Goal: Book appointment/travel/reservation

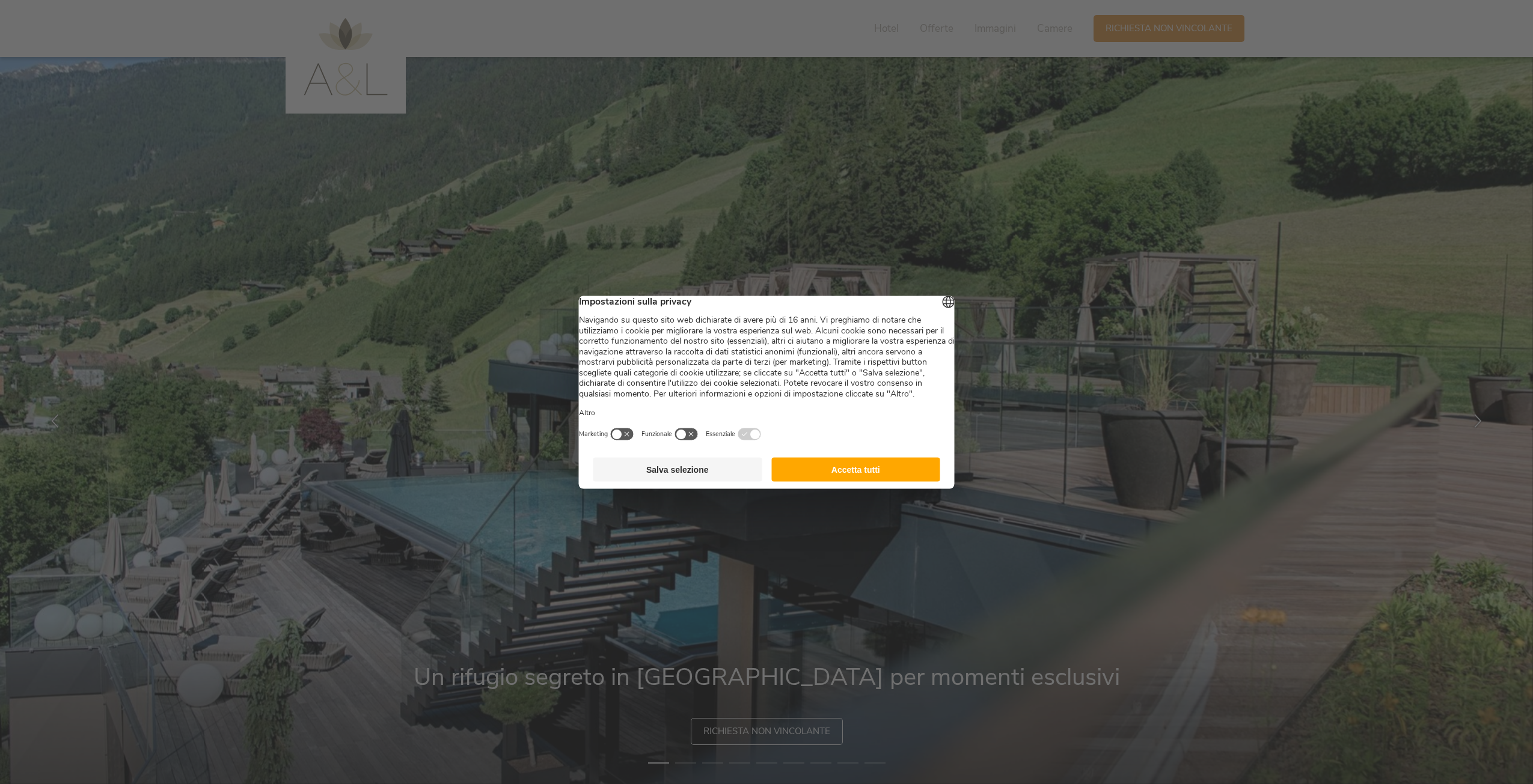
click at [844, 479] on button "Accetta tutti" at bounding box center [856, 469] width 169 height 24
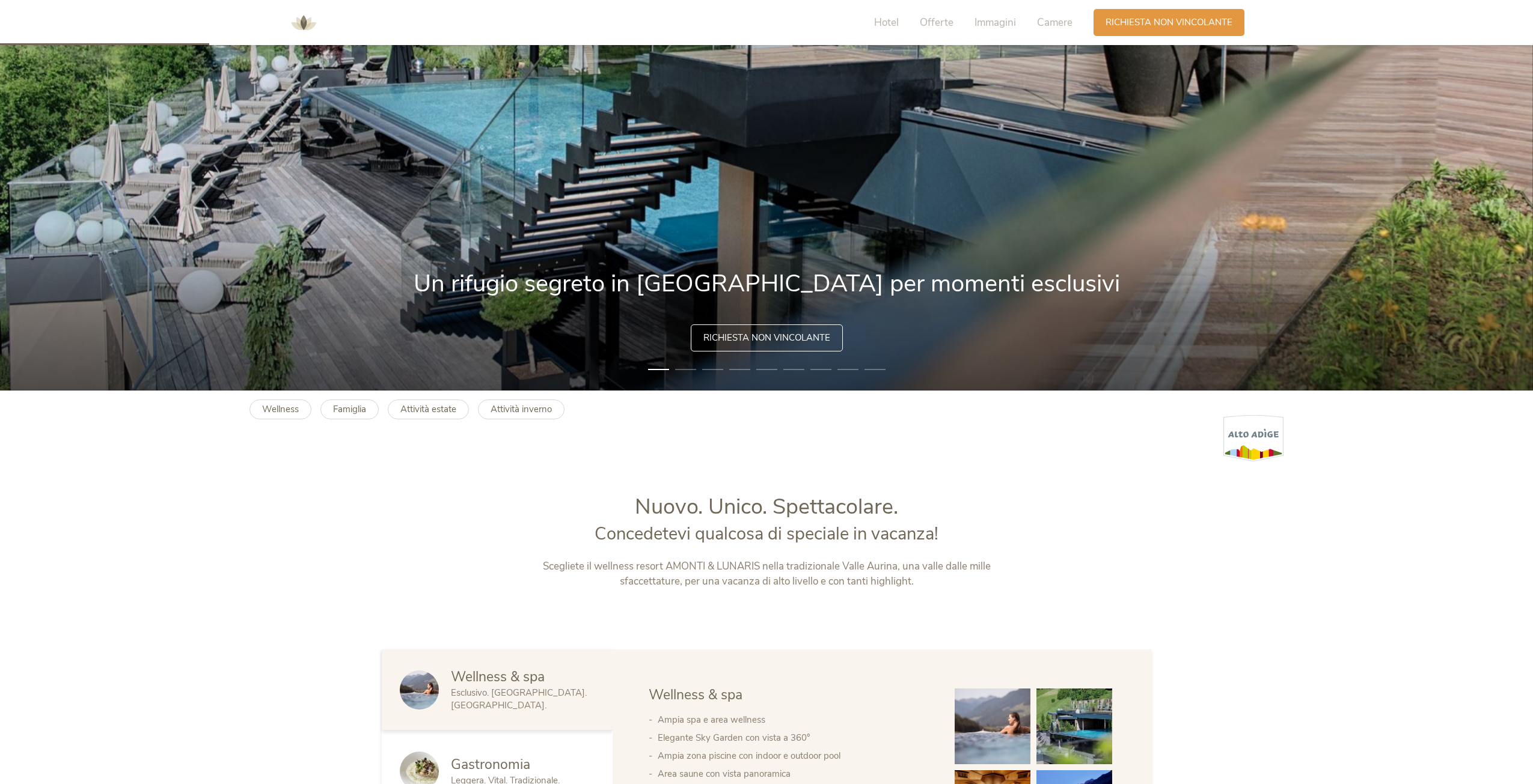
scroll to position [601, 0]
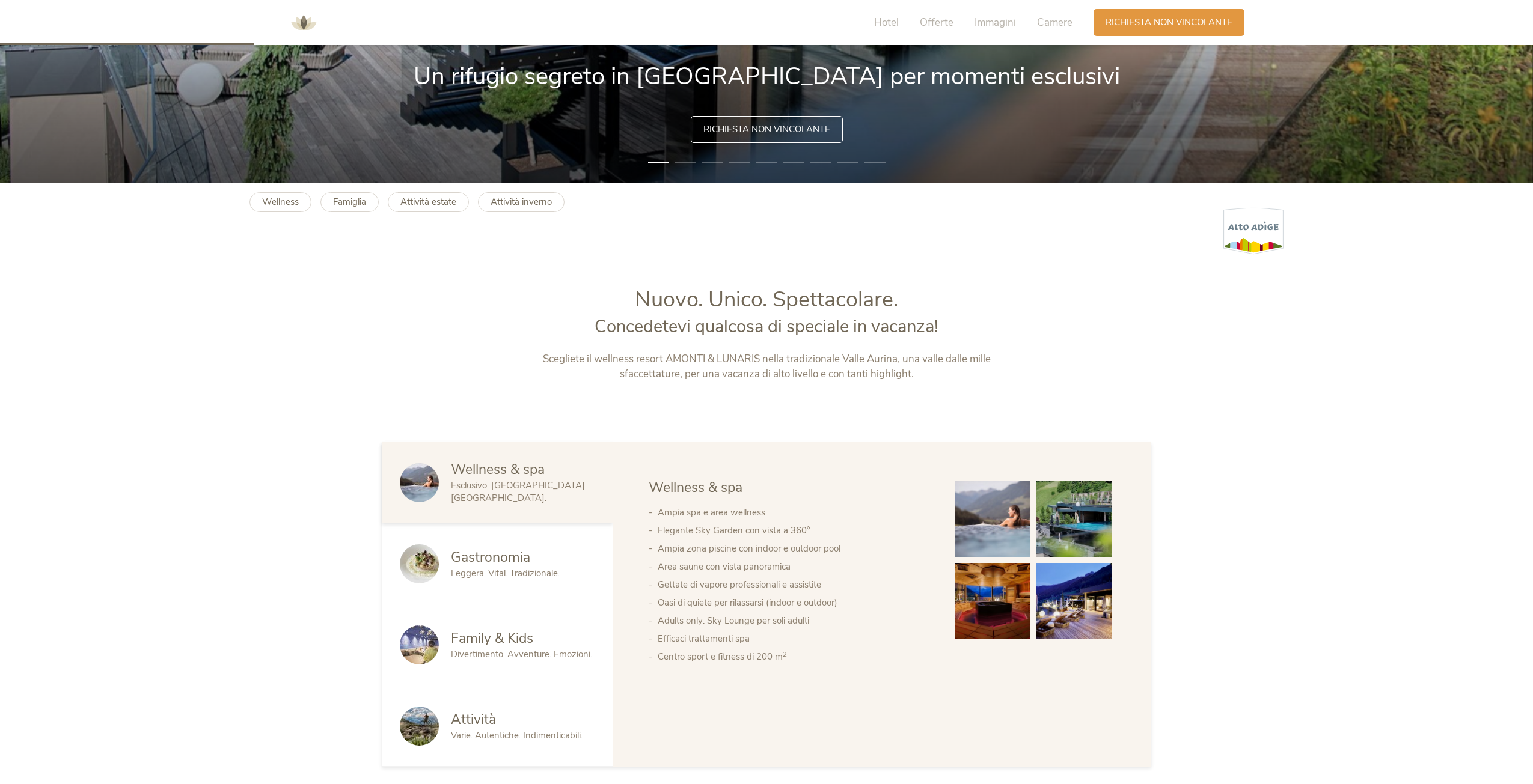
click at [745, 129] on span "Richiesta non vincolante" at bounding box center [766, 129] width 127 height 13
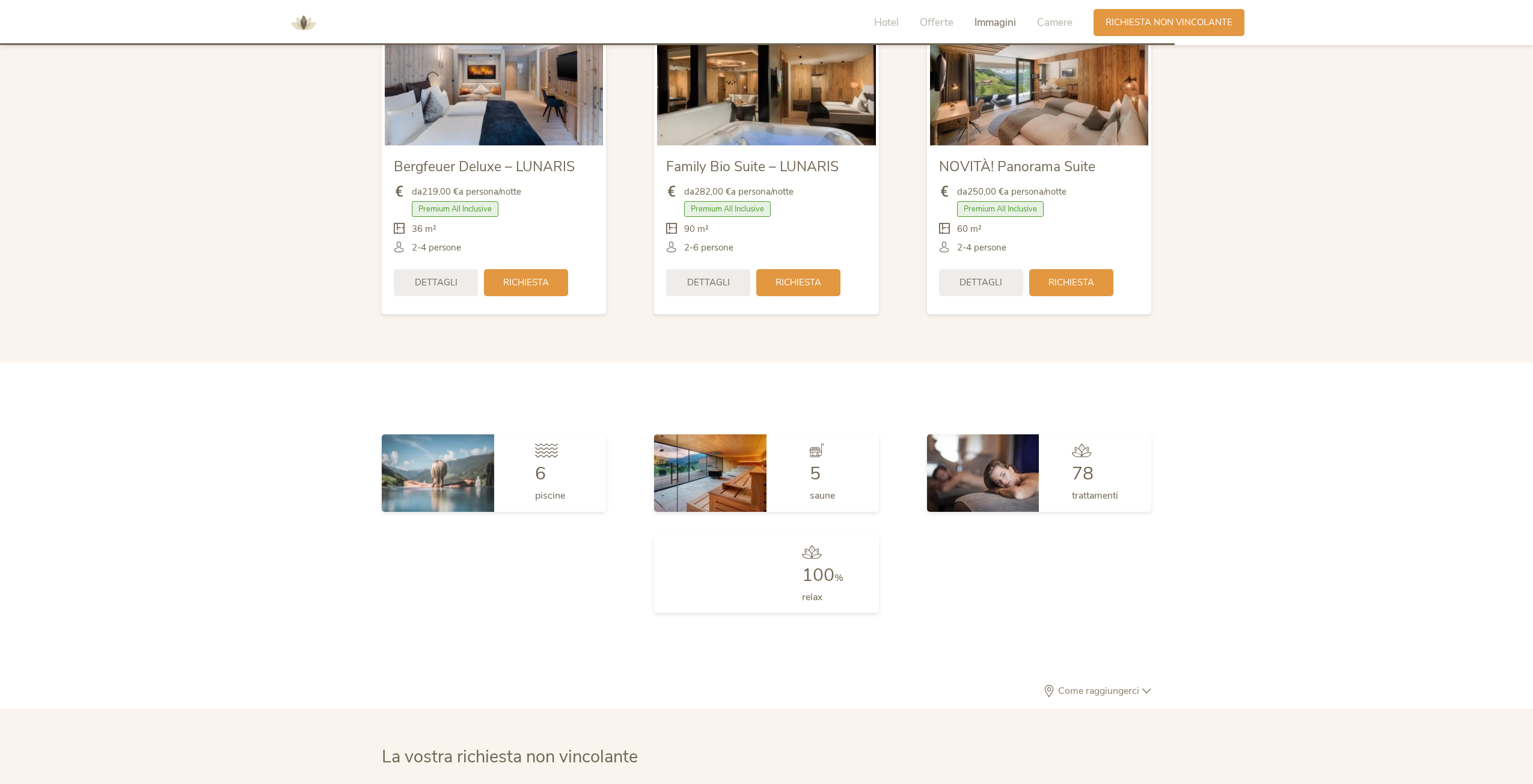
scroll to position [3620, 0]
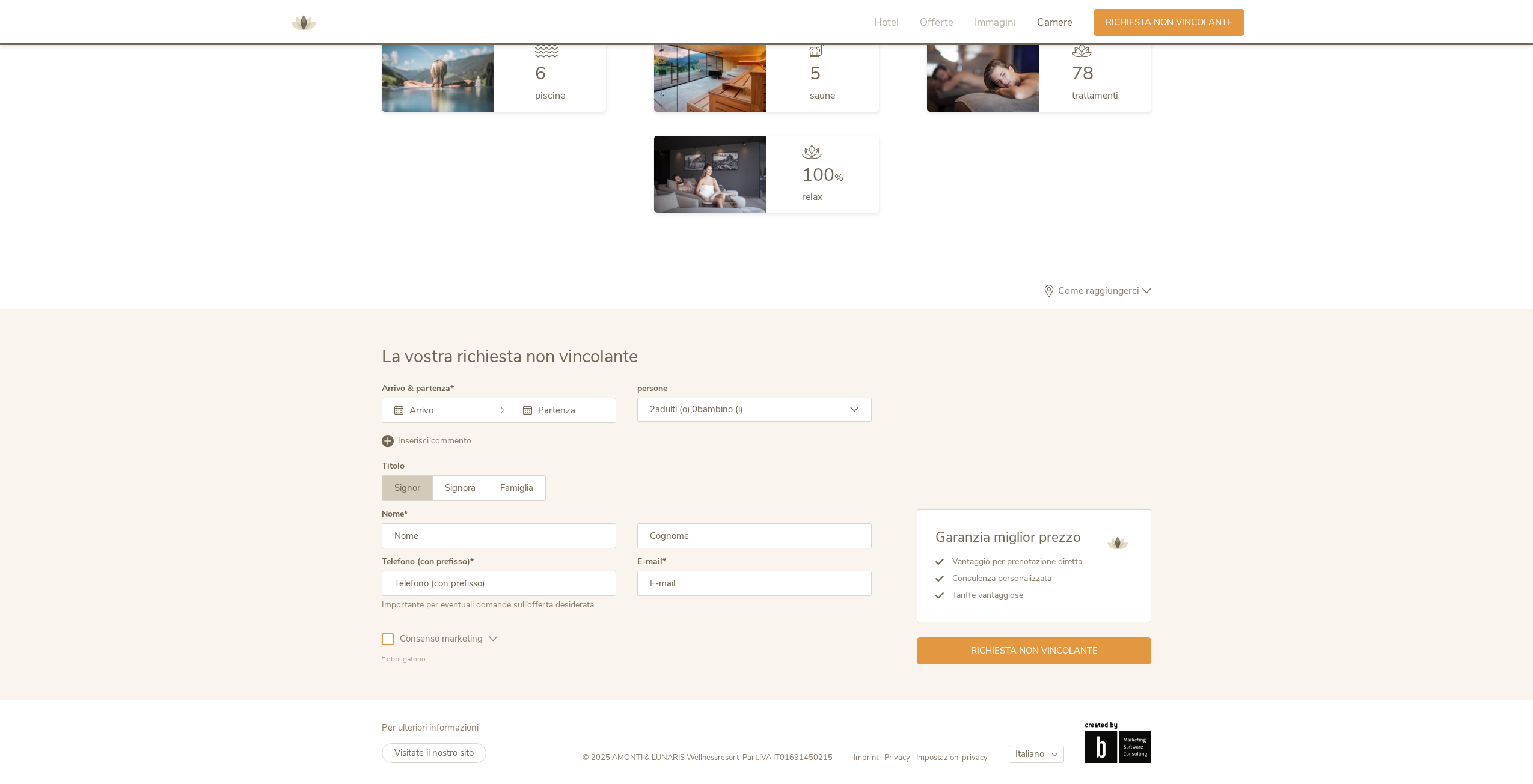
click at [413, 409] on input "text" at bounding box center [440, 410] width 68 height 12
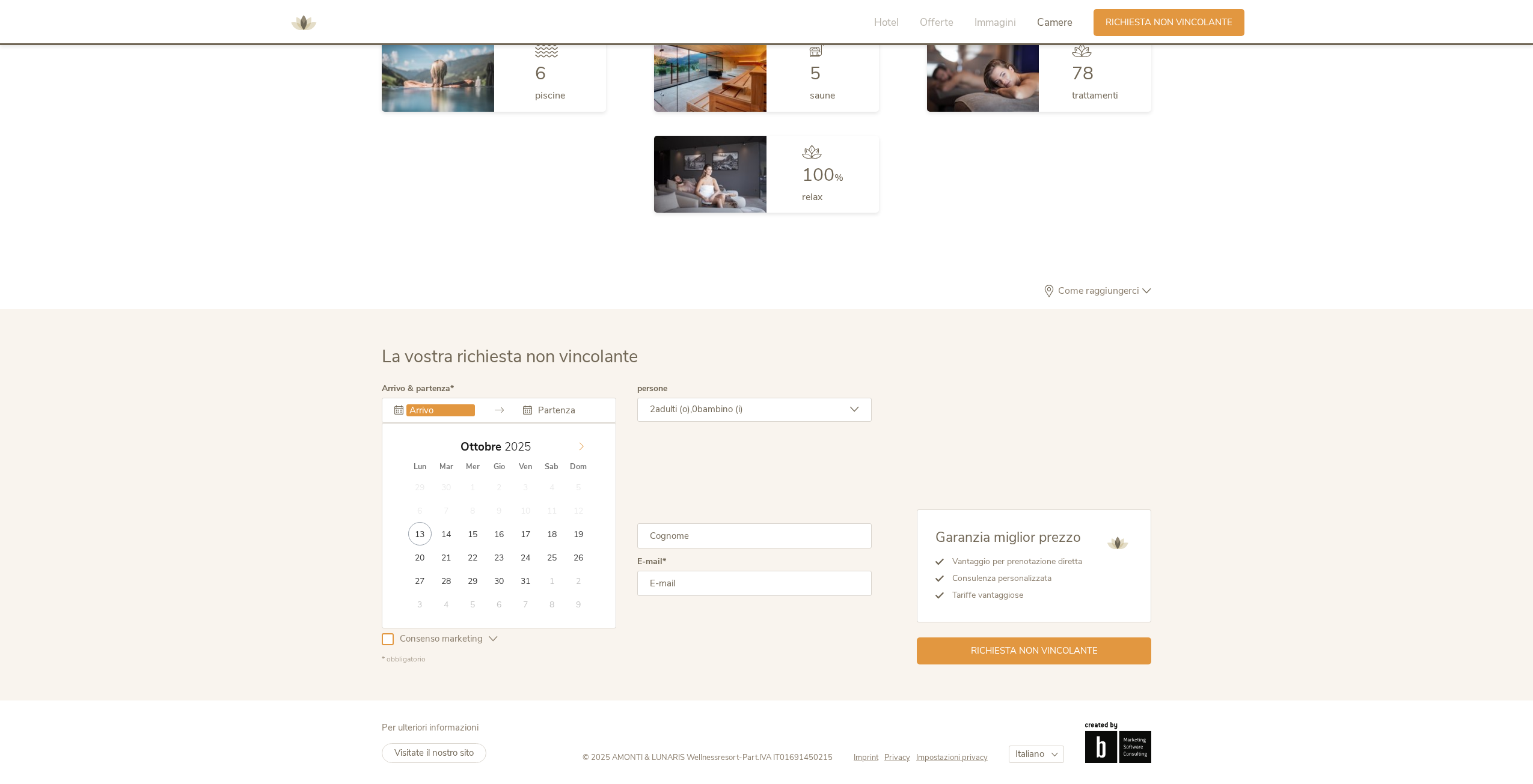
click at [580, 443] on icon at bounding box center [581, 447] width 9 height 9
click at [578, 443] on icon at bounding box center [581, 447] width 9 height 9
type input "27.12.2025"
type input "2026"
click at [578, 445] on icon at bounding box center [581, 447] width 9 height 9
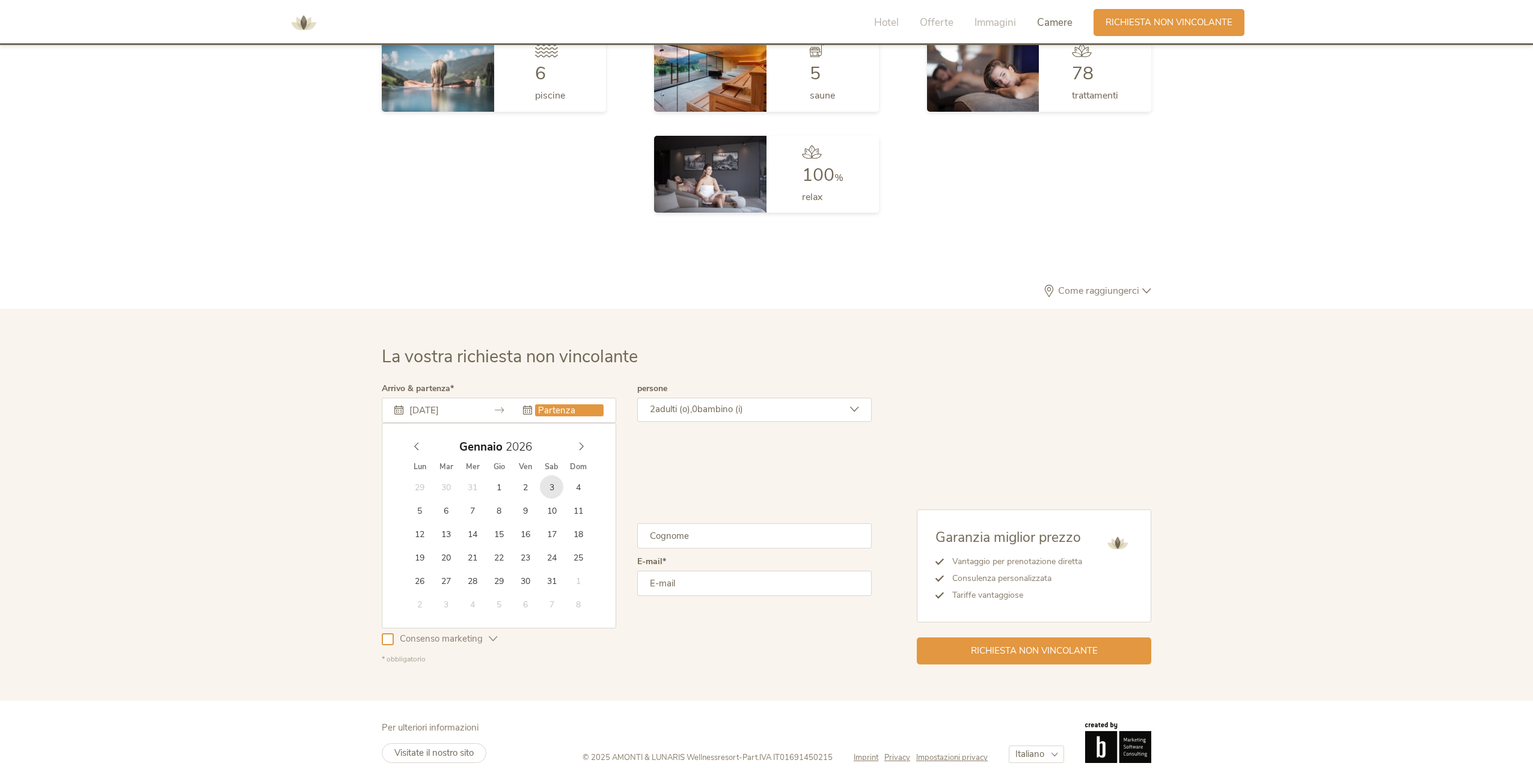
type input "03.01.2026"
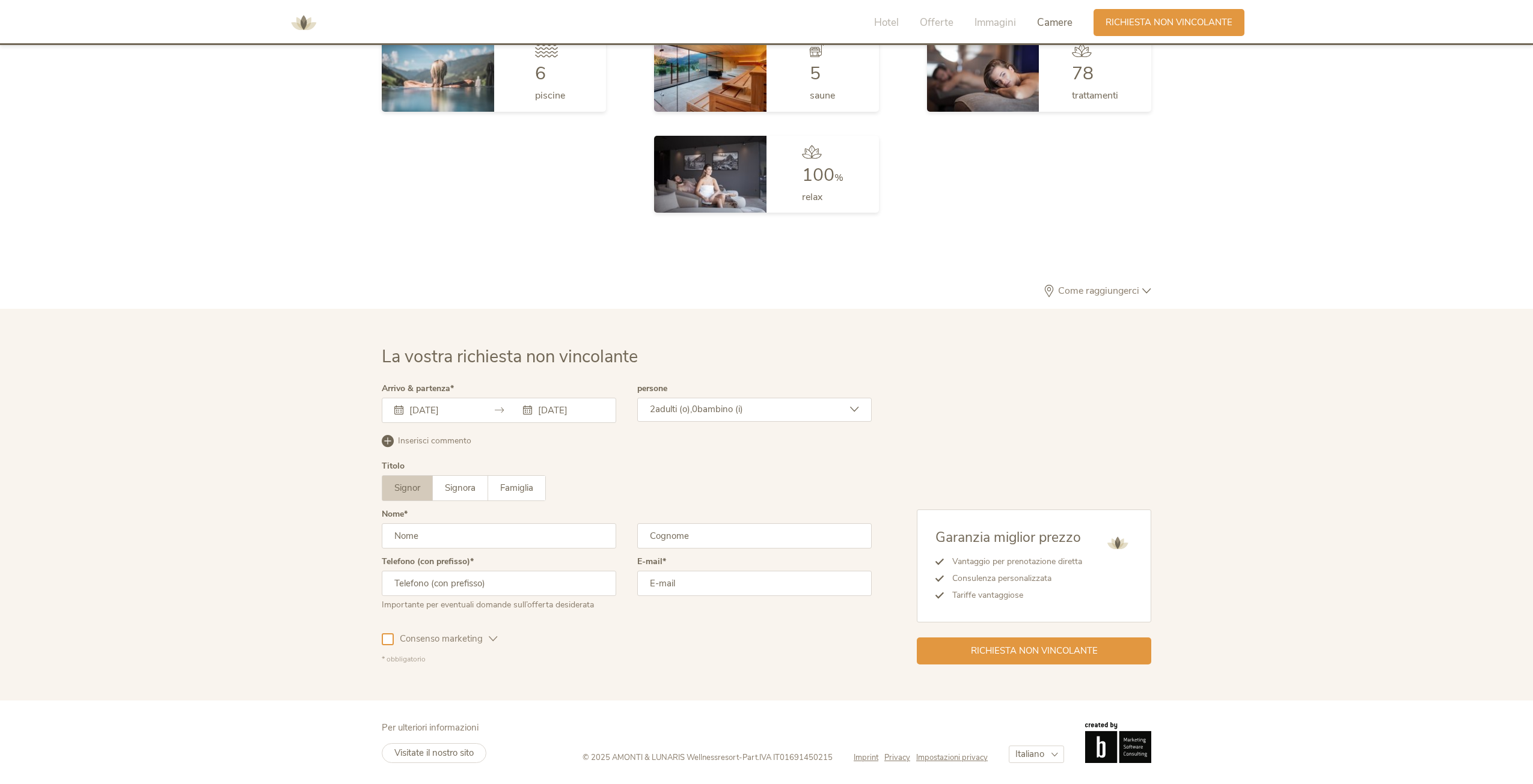
click at [857, 405] on icon at bounding box center [854, 409] width 9 height 9
click at [839, 466] on icon at bounding box center [847, 469] width 17 height 17
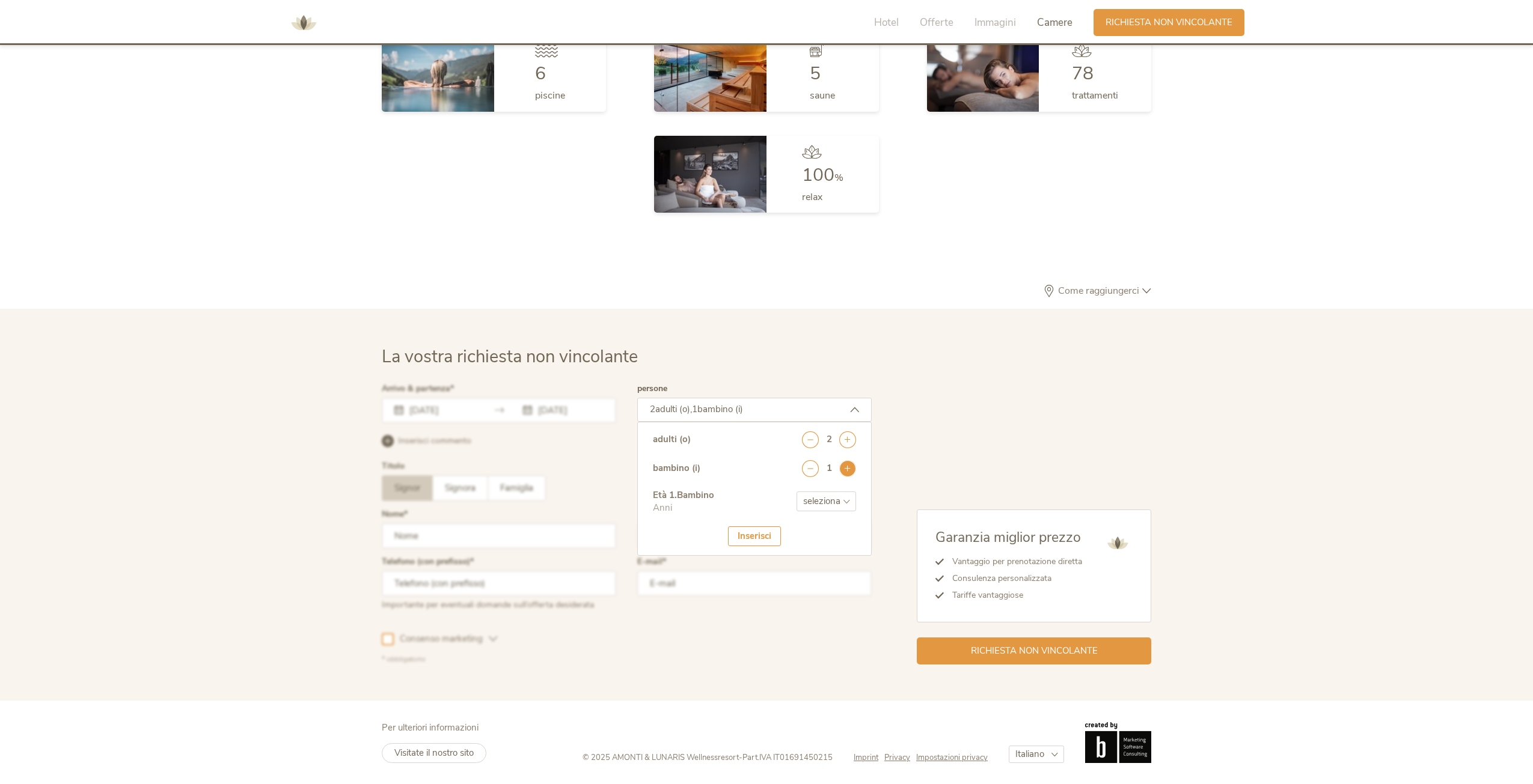
click at [843, 464] on icon at bounding box center [847, 469] width 17 height 17
click at [843, 503] on select "seleziona 0 1 2 3 4 5 6 7 8 9 10 11 12 13 14 15 16 17" at bounding box center [826, 501] width 60 height 20
select select "10"
click at [796, 491] on select "seleziona 0 1 2 3 4 5 6 7 8 9 10 11 12 13 14 15 16 17" at bounding box center [826, 501] width 60 height 20
click at [850, 538] on select "seleziona 0 1 2 3 4 5 6 7 8 9 10 11 12 13 14 15 16 17" at bounding box center [826, 539] width 60 height 20
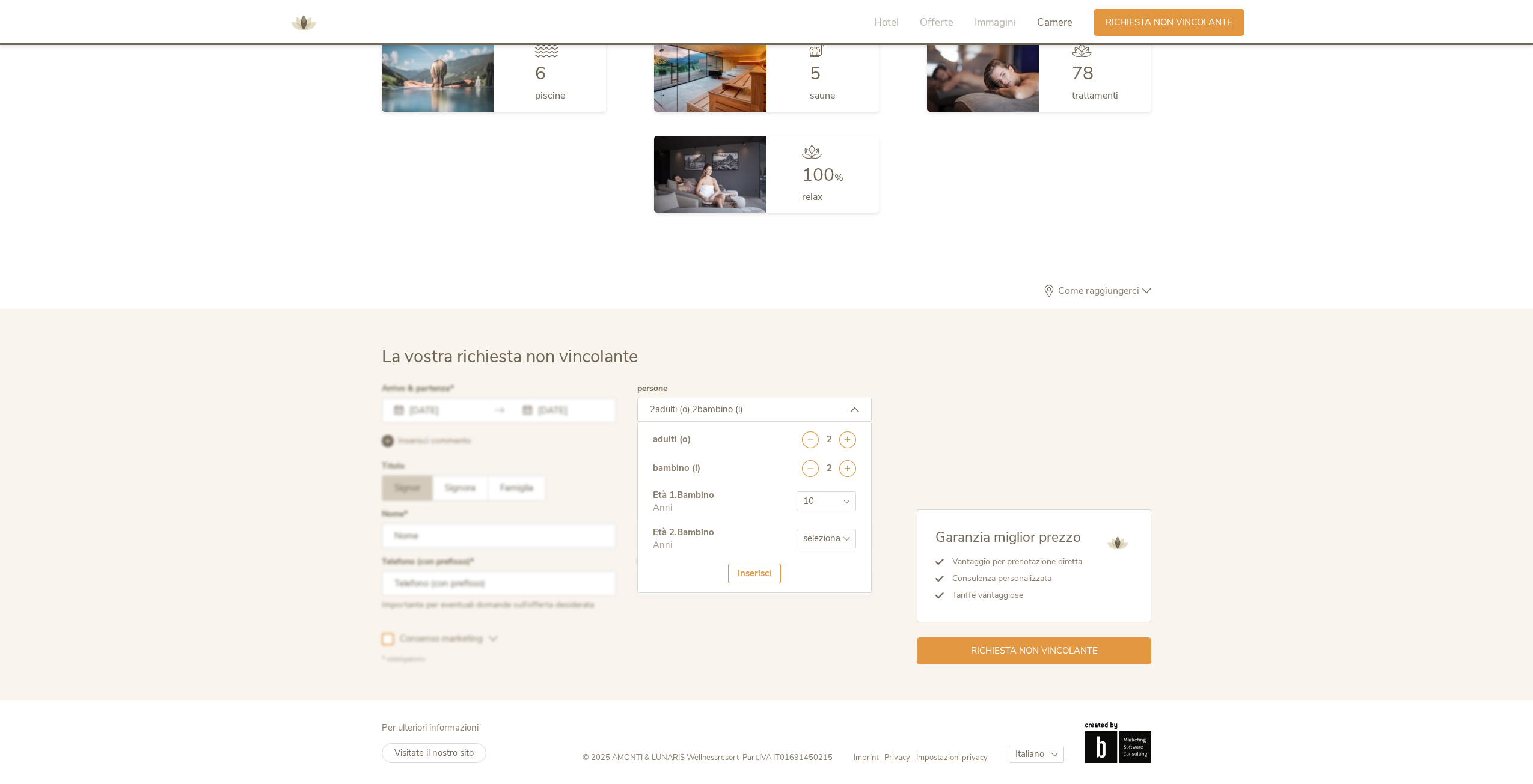
select select "11"
click at [796, 529] on select "seleziona 0 1 2 3 4 5 6 7 8 9 10 11 12 13 14 15 16 17" at bounding box center [826, 539] width 60 height 20
click at [768, 570] on div "Inserisci" at bounding box center [754, 574] width 53 height 20
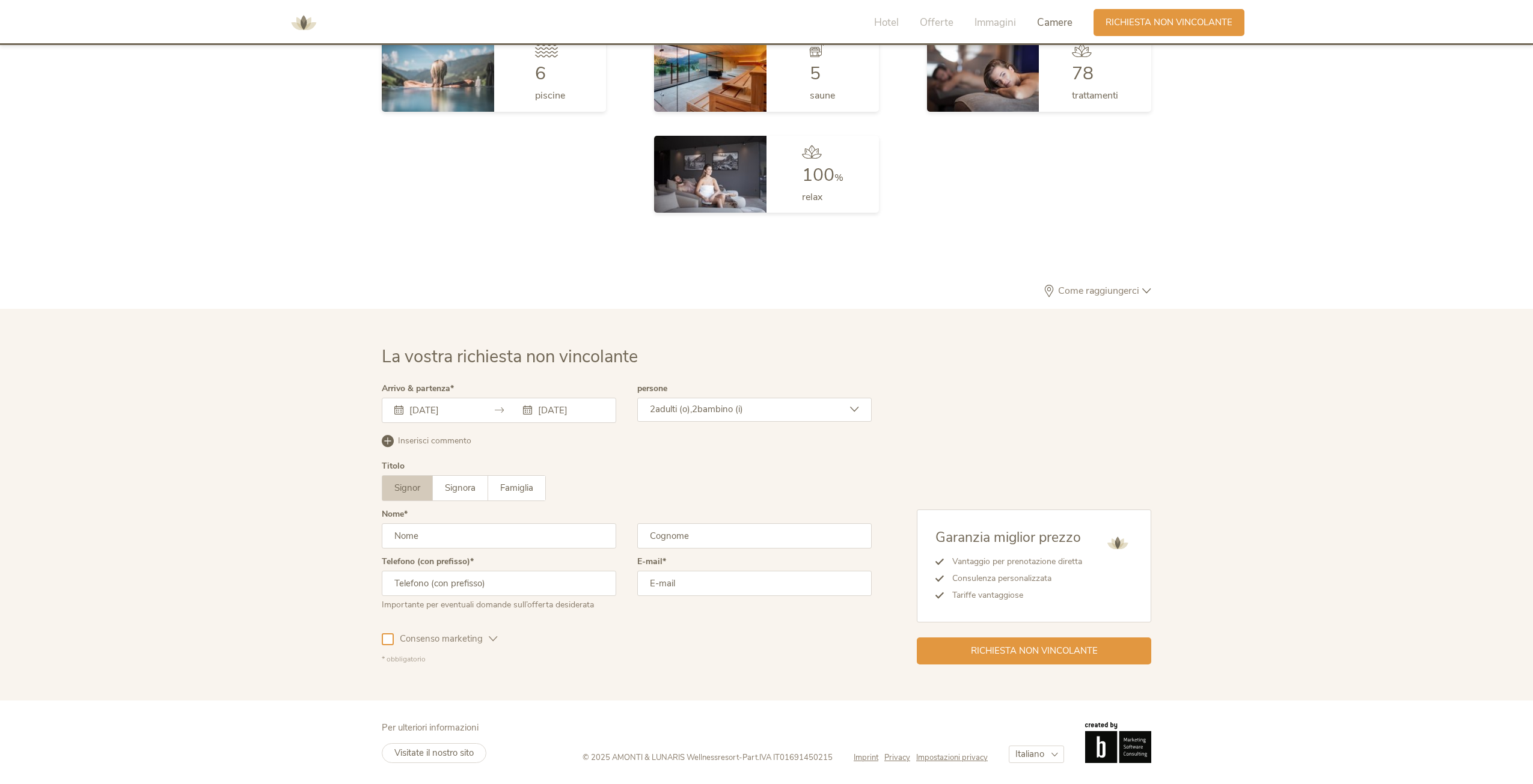
click at [486, 531] on input "text" at bounding box center [499, 536] width 234 height 26
type input "enrico"
click at [671, 532] on input "text" at bounding box center [754, 536] width 234 height 26
type input "cinquegrana"
click at [529, 577] on input "text" at bounding box center [499, 584] width 234 height 26
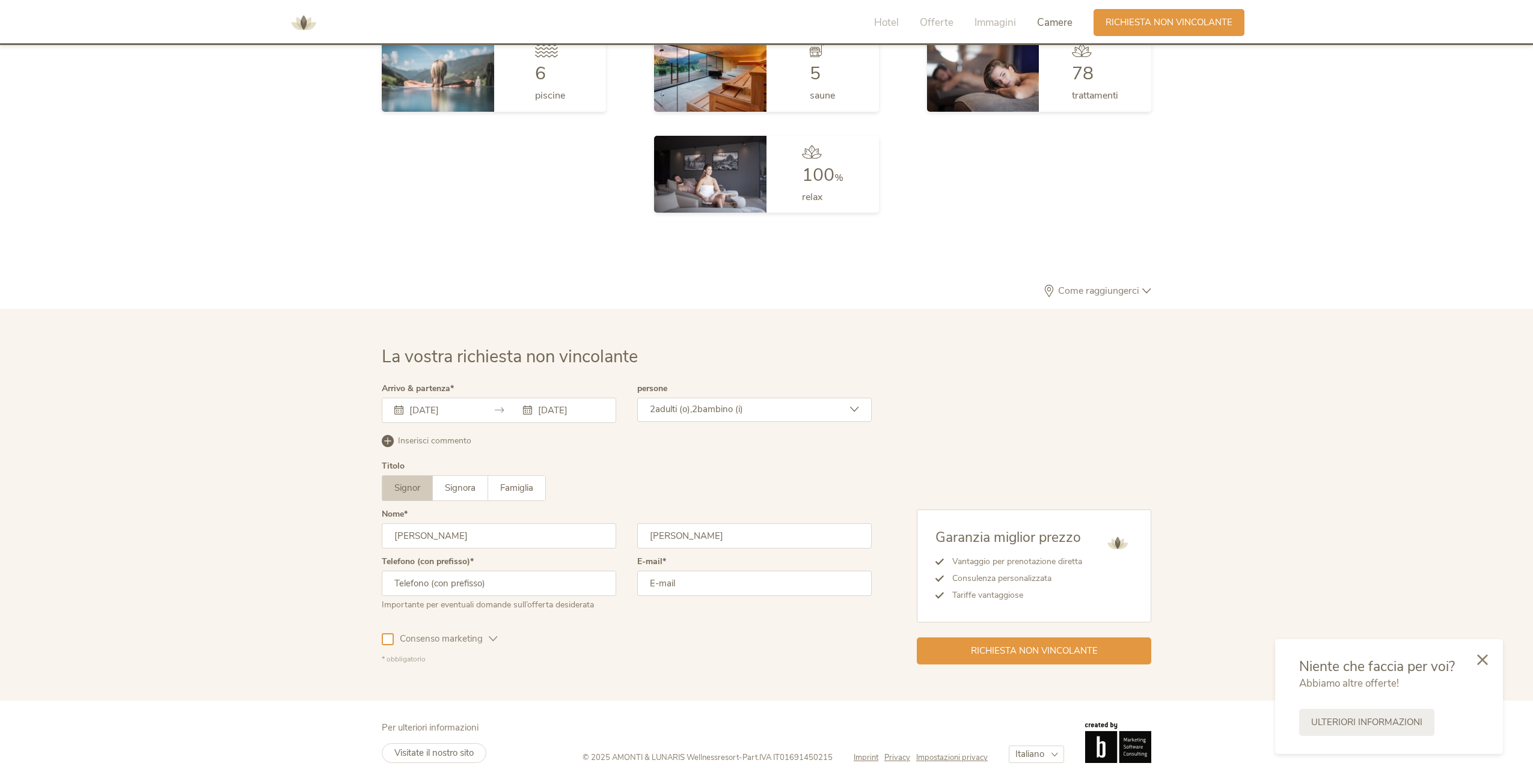
type input "3454714972"
click at [659, 584] on input "email" at bounding box center [754, 584] width 234 height 26
type input "enrico.cinquegrana@empired.it"
click at [391, 640] on div at bounding box center [387, 639] width 12 height 12
click at [991, 641] on div "Richiesta non vincolante" at bounding box center [1034, 650] width 234 height 27
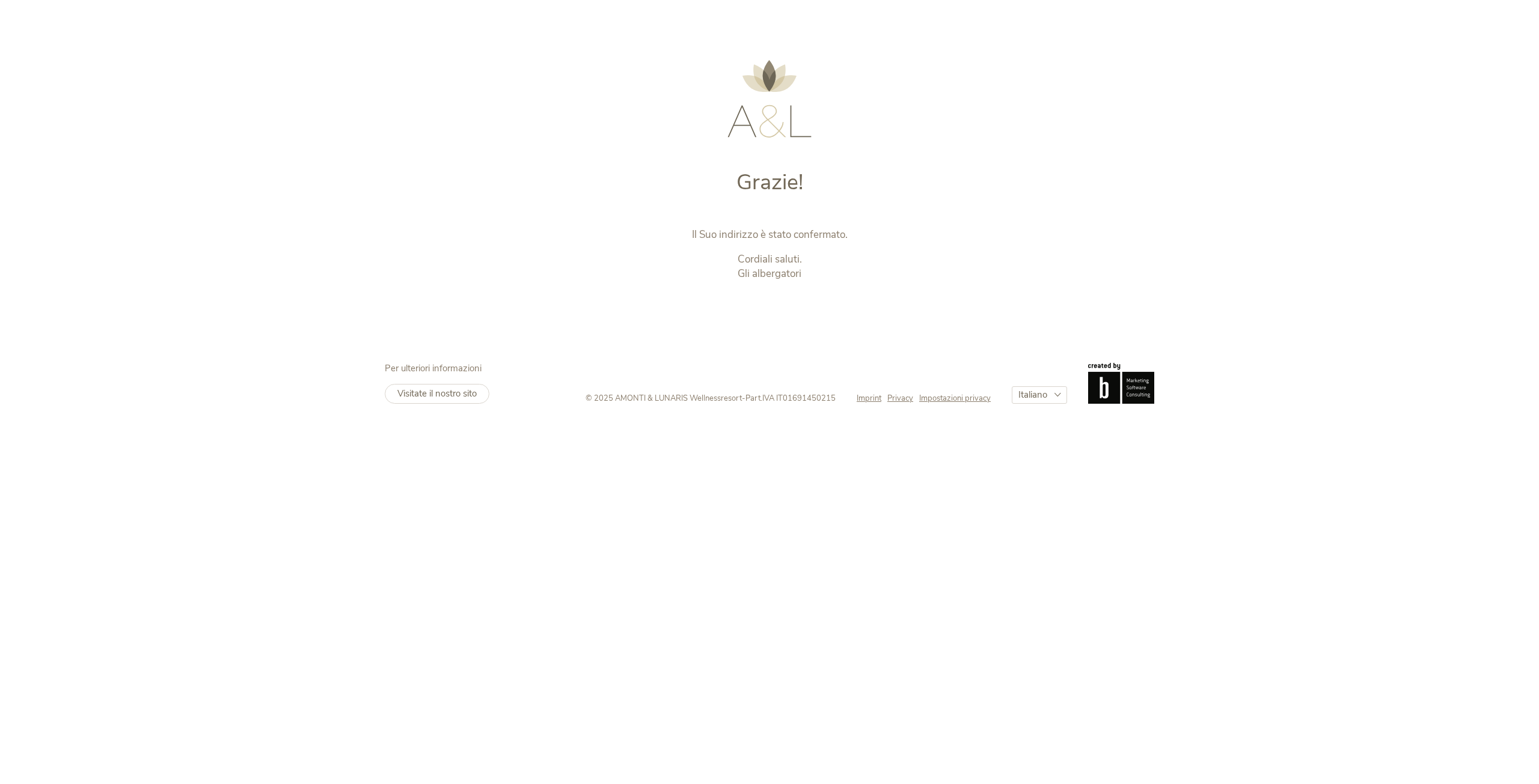
click at [756, 126] on img at bounding box center [770, 99] width 84 height 77
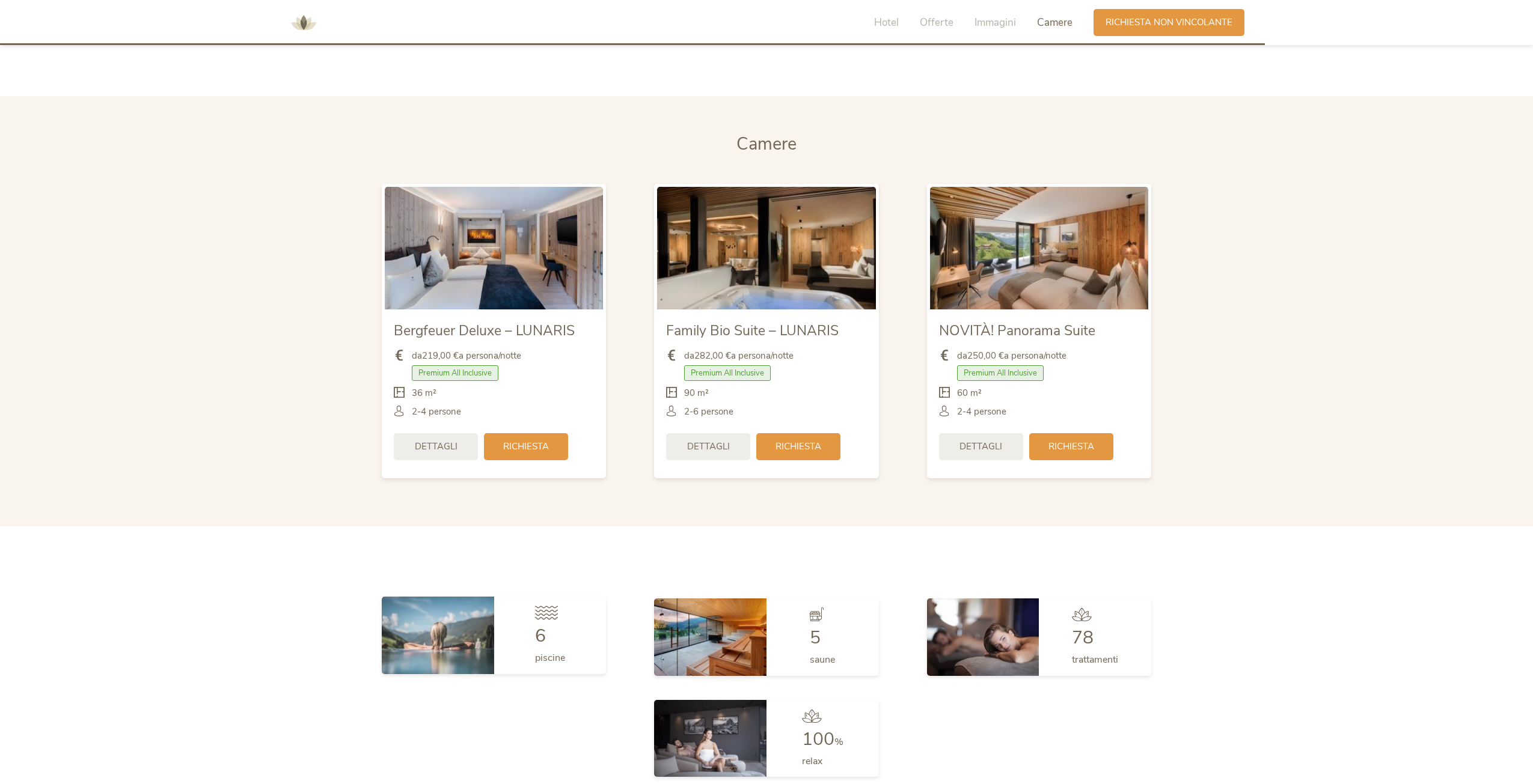
scroll to position [3064, 0]
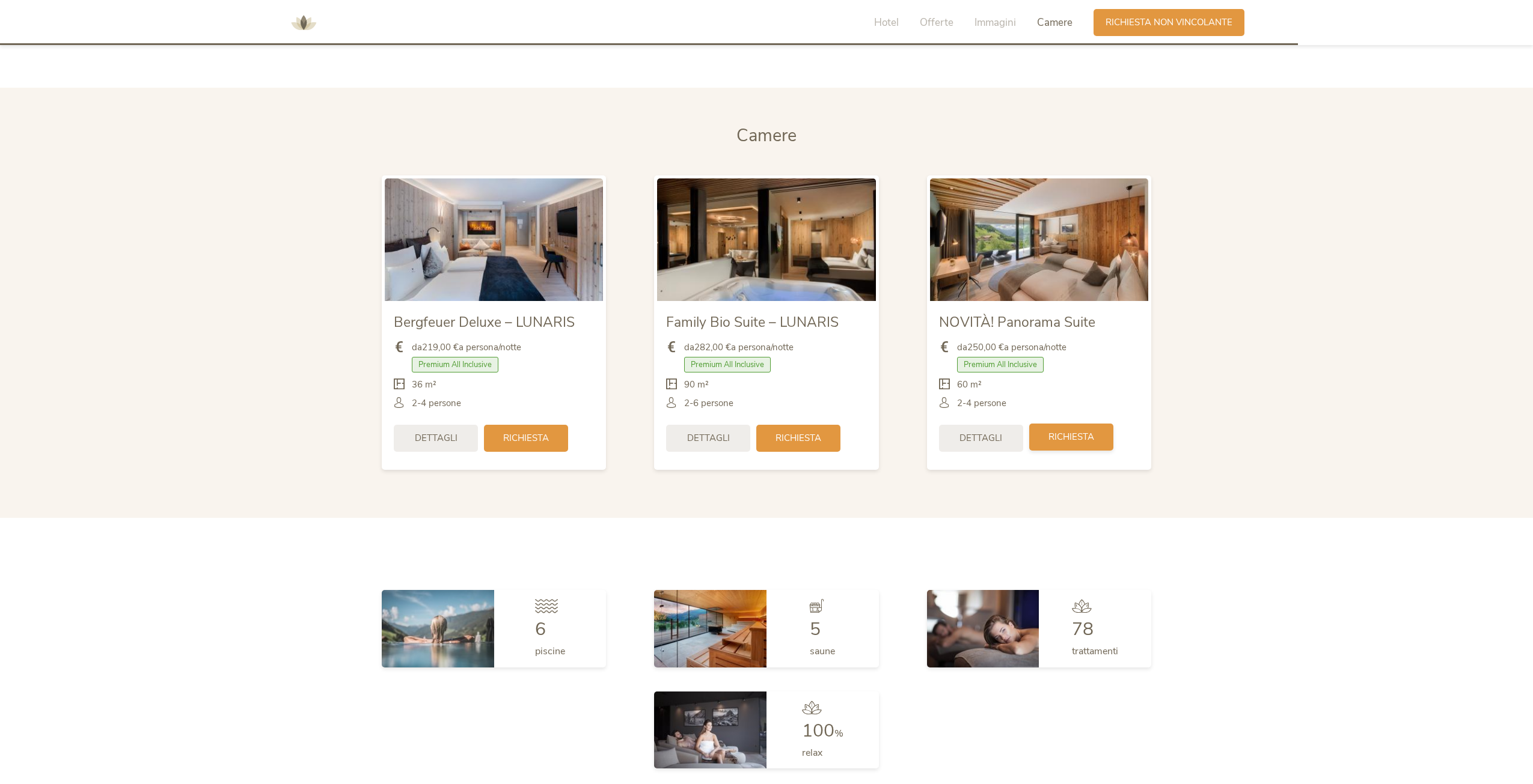
click at [1067, 432] on span "Richiesta" at bounding box center [1071, 437] width 45 height 13
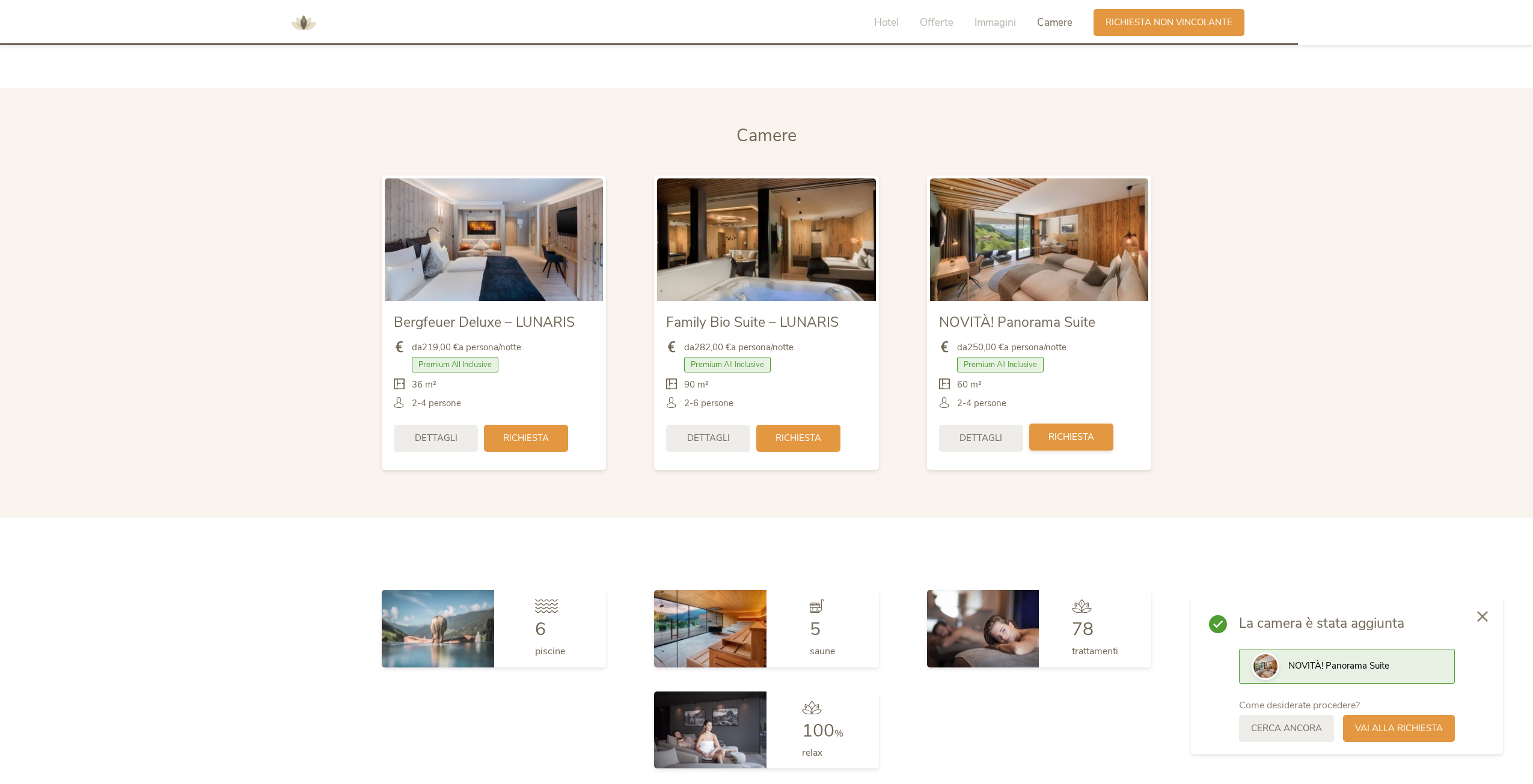
click at [1067, 442] on span "Richiesta" at bounding box center [1071, 437] width 45 height 13
click at [1065, 437] on span "Richiesta" at bounding box center [1071, 437] width 45 height 13
click at [1402, 718] on div "Vai alla richiesta" at bounding box center [1398, 727] width 112 height 27
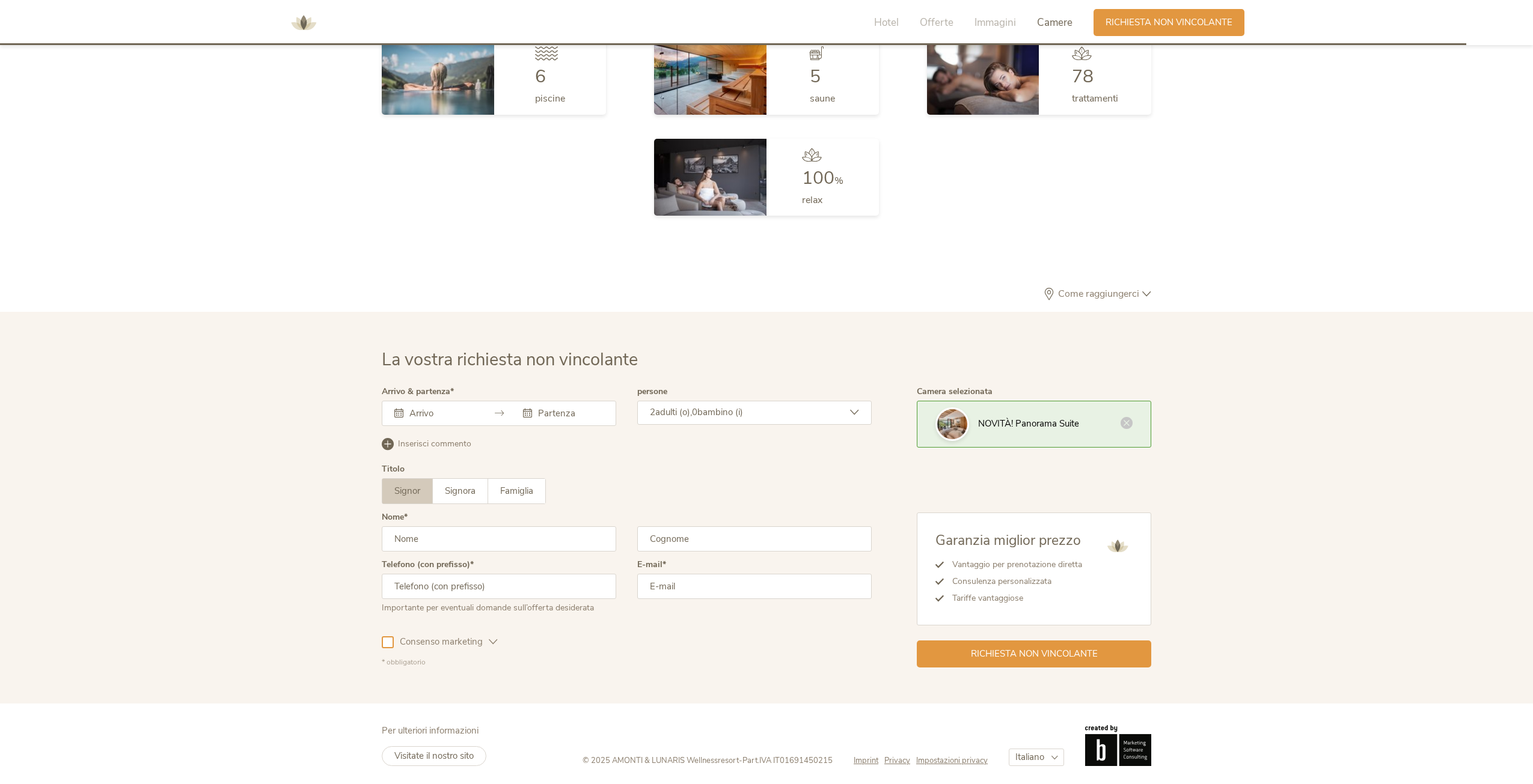
scroll to position [3620, 0]
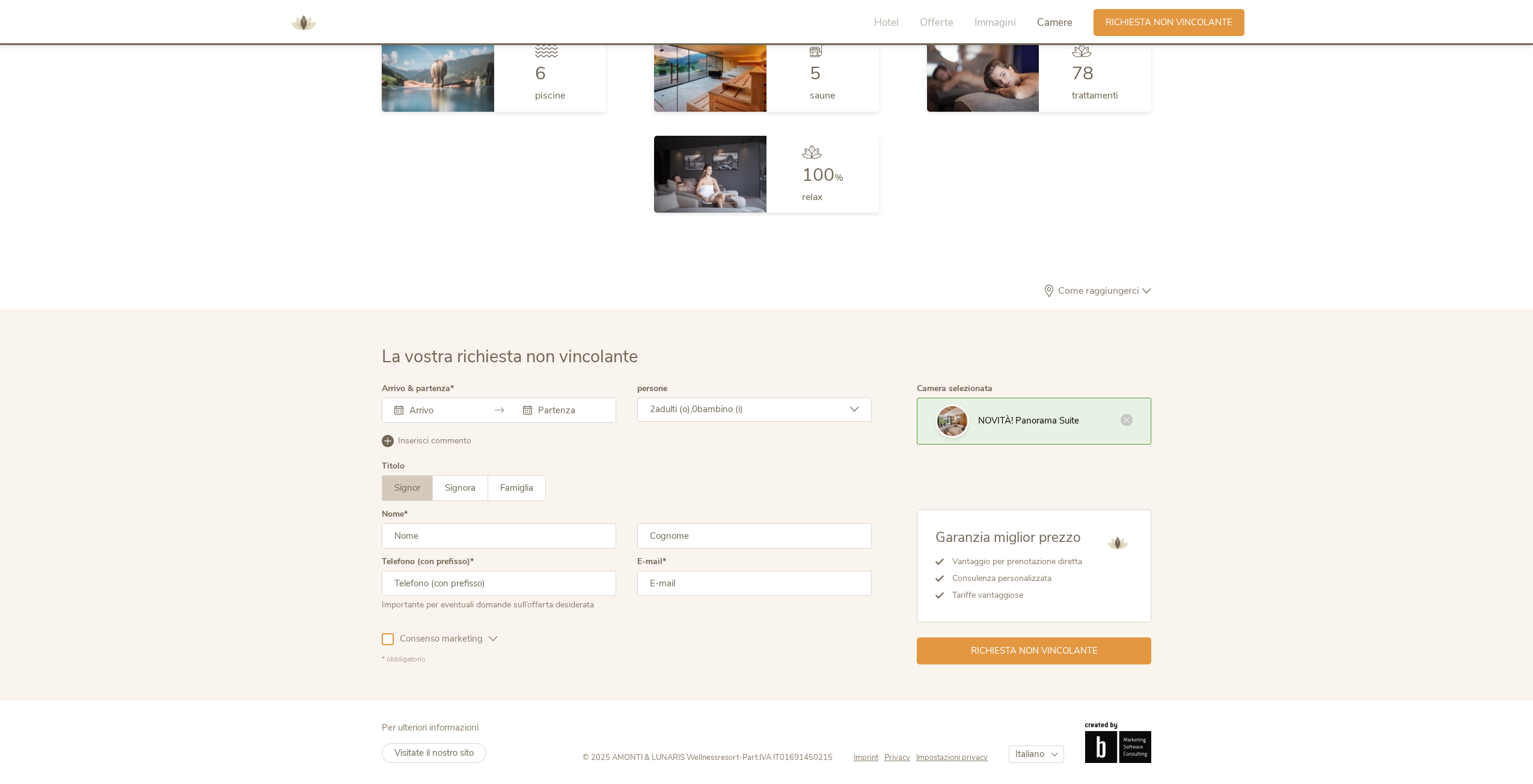
click at [424, 411] on input "text" at bounding box center [440, 410] width 68 height 12
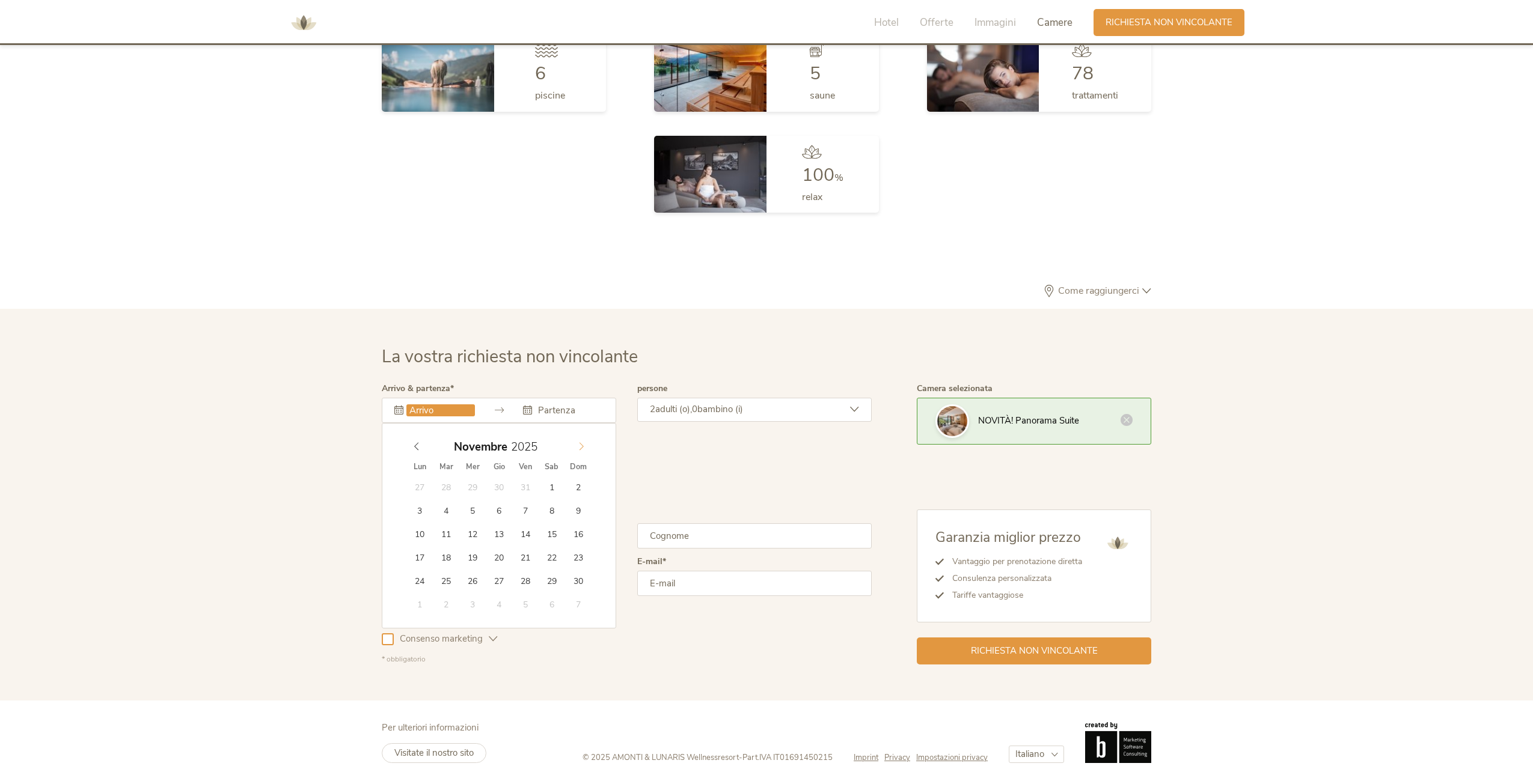
click at [584, 447] on icon at bounding box center [581, 447] width 9 height 9
type input "27.12.2025"
type input "2026"
click at [584, 447] on icon at bounding box center [581, 447] width 9 height 9
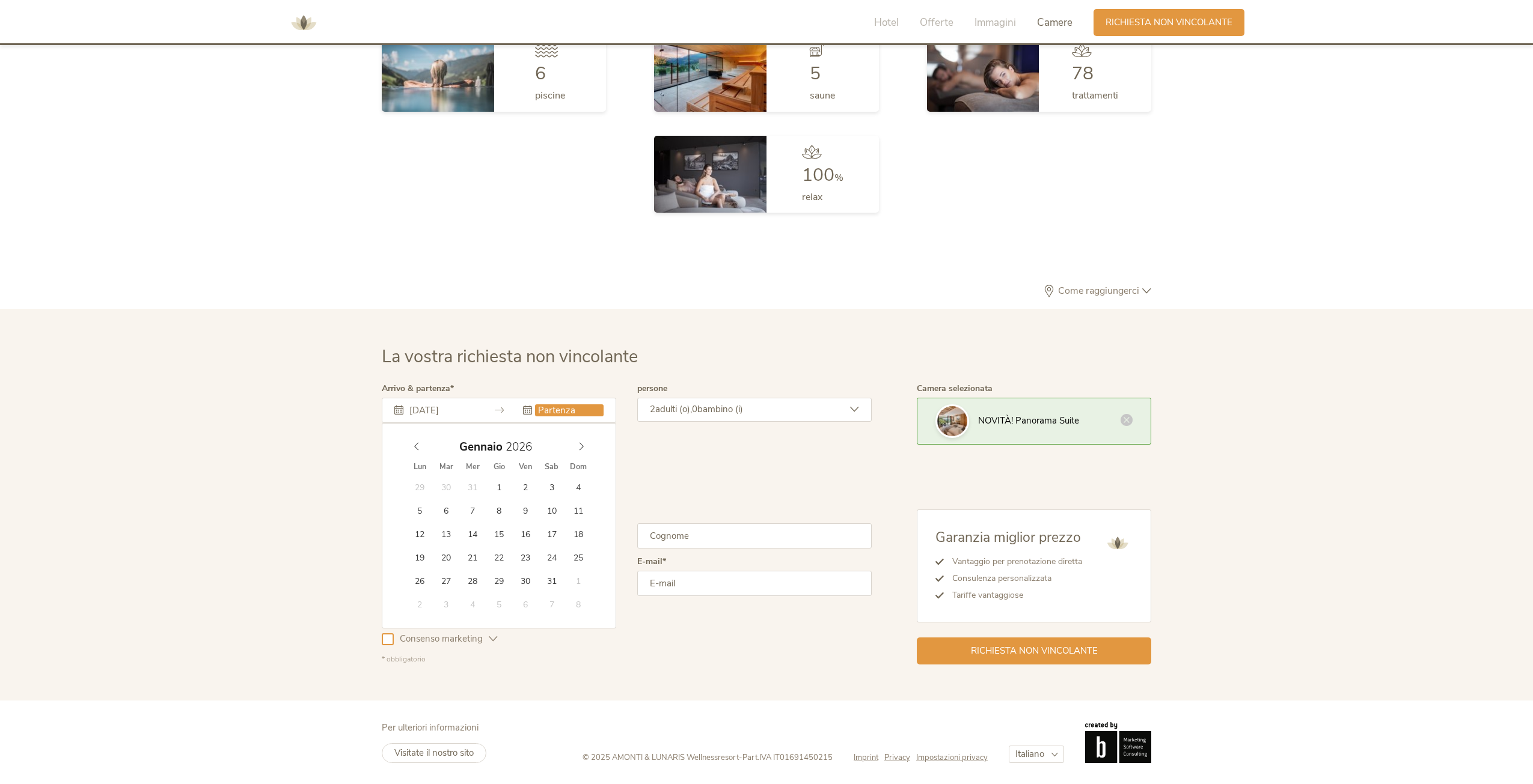
type input "03.01.2026"
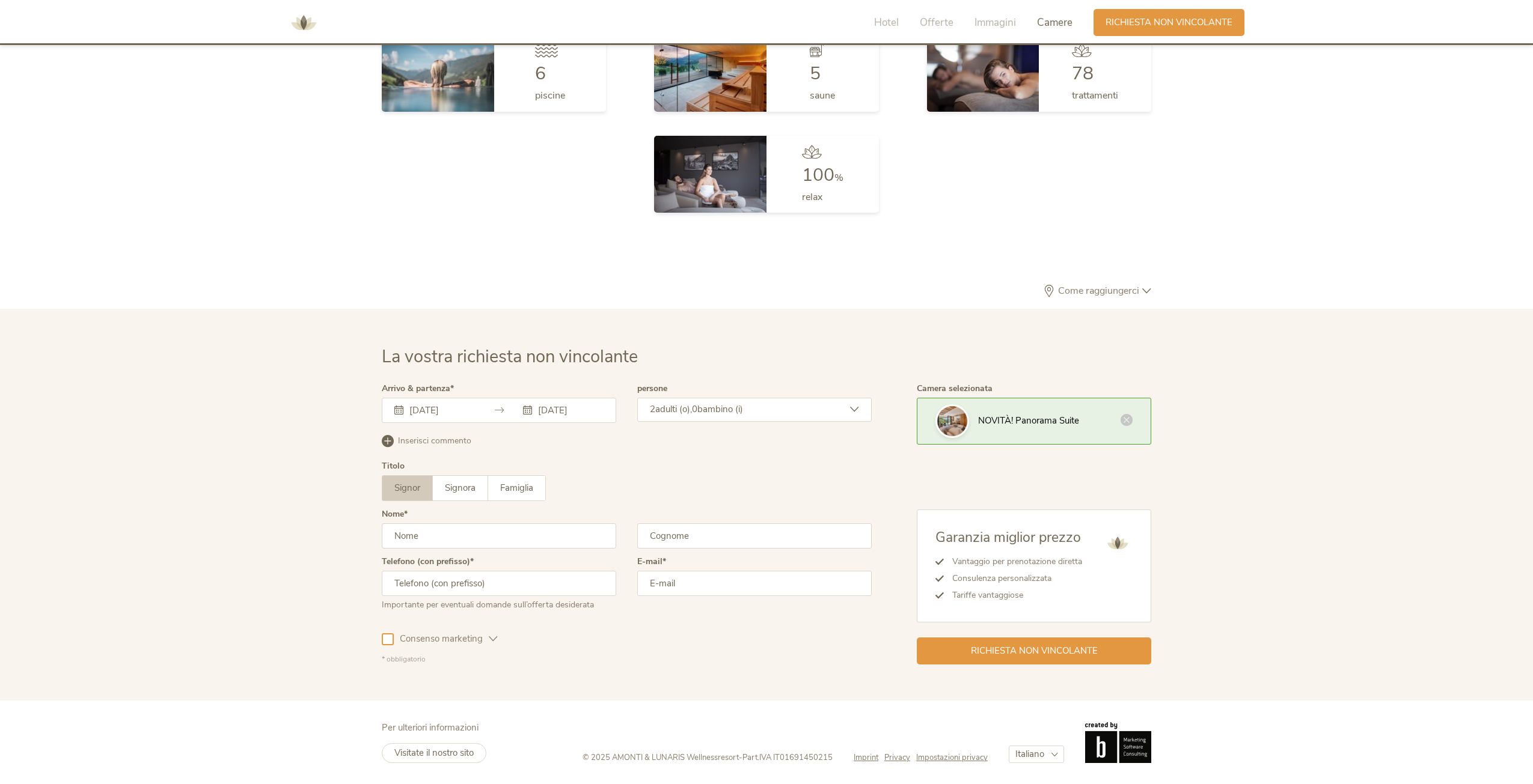
click at [765, 409] on div "2 adulti (o), 0 bambino (i)" at bounding box center [754, 410] width 234 height 24
click at [855, 465] on icon at bounding box center [847, 469] width 17 height 17
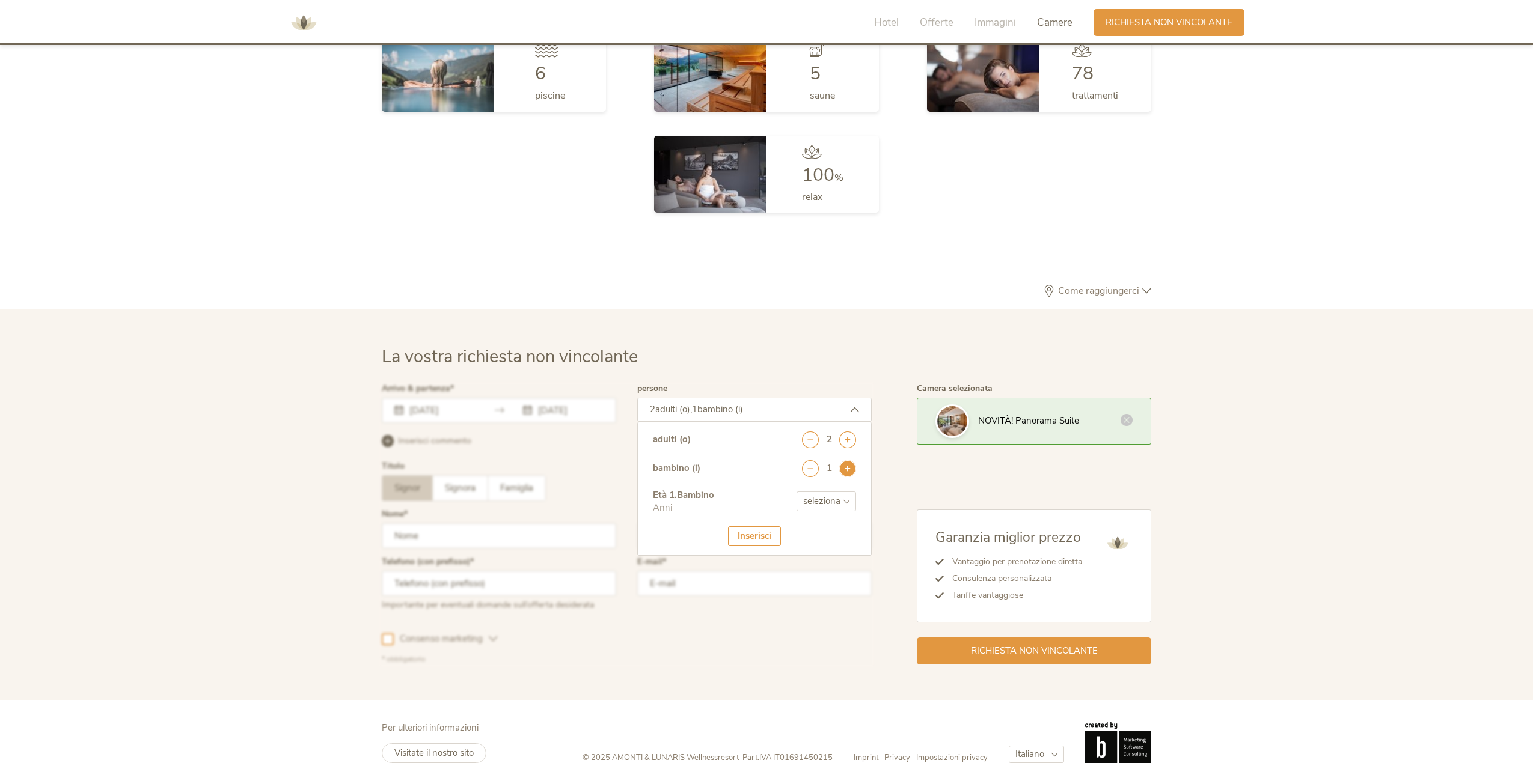
click at [855, 465] on icon at bounding box center [847, 469] width 17 height 17
click at [848, 500] on select "seleziona 0 1 2 3 4 5 6 7 8 9 10 11 12 13 14 15 16 17" at bounding box center [826, 501] width 60 height 20
select select "10"
click at [796, 491] on select "seleziona 0 1 2 3 4 5 6 7 8 9 10 11 12 13 14 15 16 17" at bounding box center [826, 501] width 60 height 20
click at [846, 539] on select "seleziona 0 1 2 3 4 5 6 7 8 9 10 11 12 13 14 15 16 17" at bounding box center [826, 539] width 60 height 20
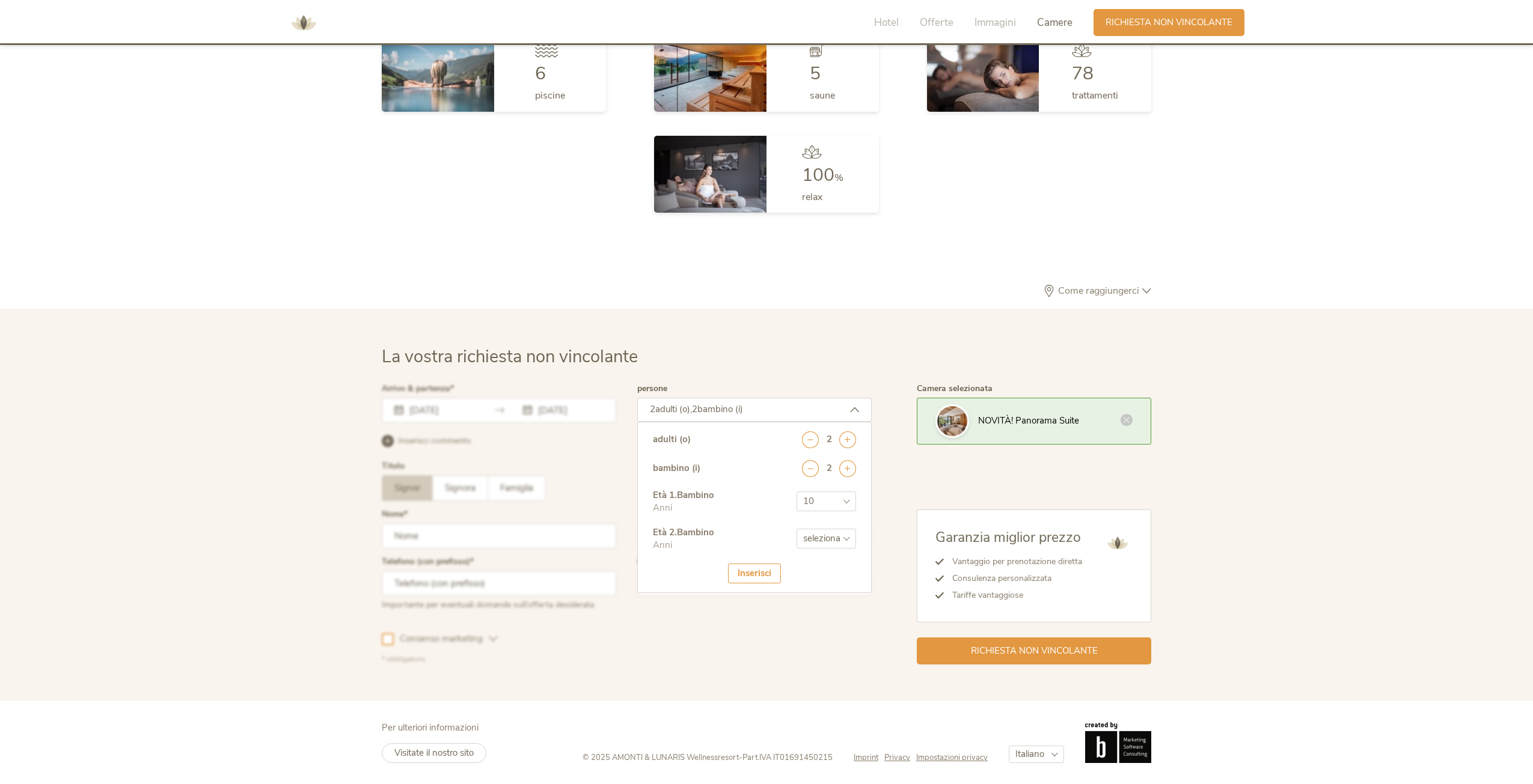
select select "11"
click at [796, 529] on select "seleziona 0 1 2 3 4 5 6 7 8 9 10 11 12 13 14 15 16 17" at bounding box center [826, 539] width 60 height 20
click at [616, 474] on div at bounding box center [627, 524] width 496 height 286
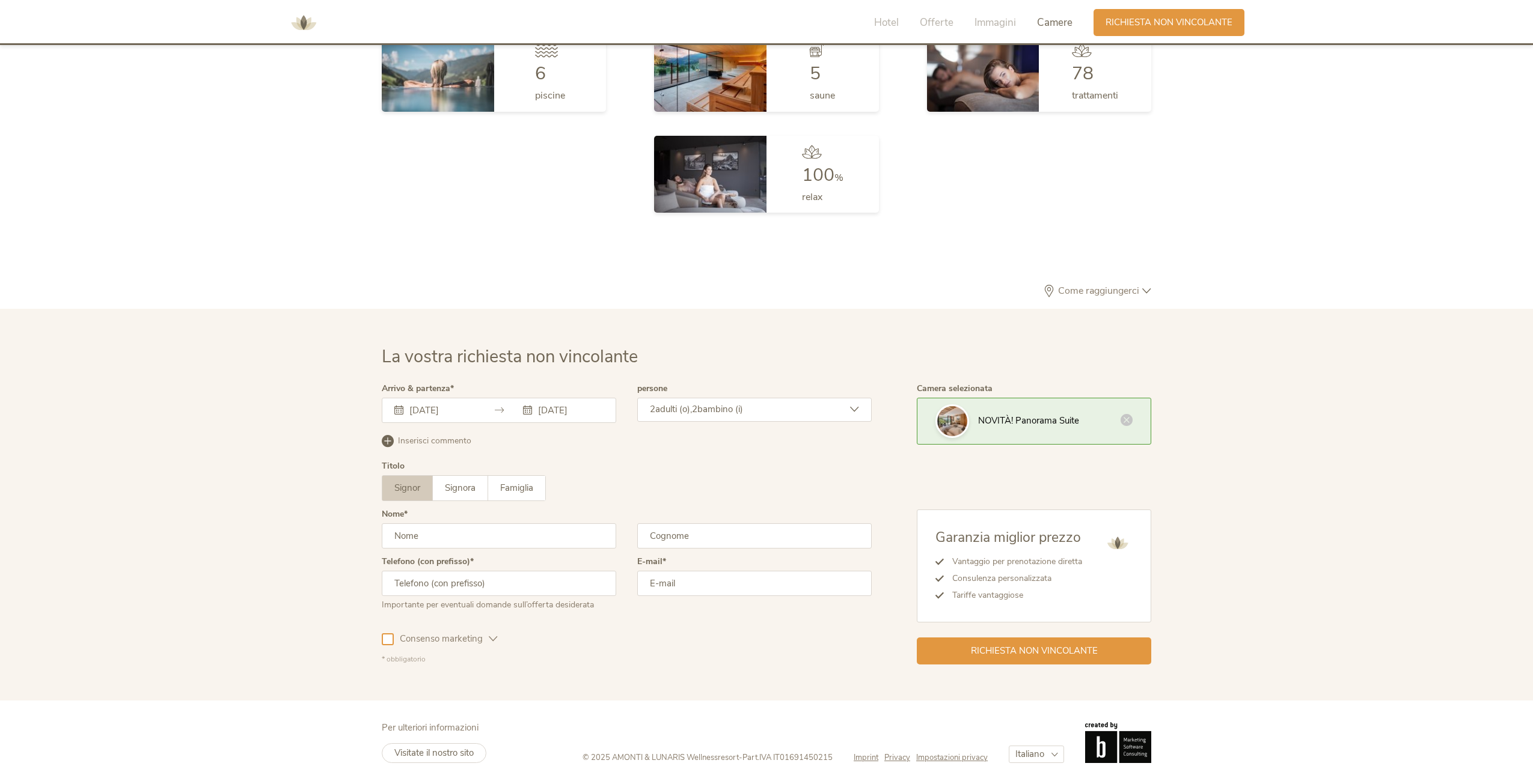
click at [442, 531] on input "text" at bounding box center [499, 536] width 234 height 26
type input "enrico"
click at [700, 537] on input "text" at bounding box center [754, 536] width 234 height 26
type input "cinquegrana"
click at [529, 598] on div "Importante per eventuali domande sull’offerta desiderata" at bounding box center [499, 603] width 234 height 15
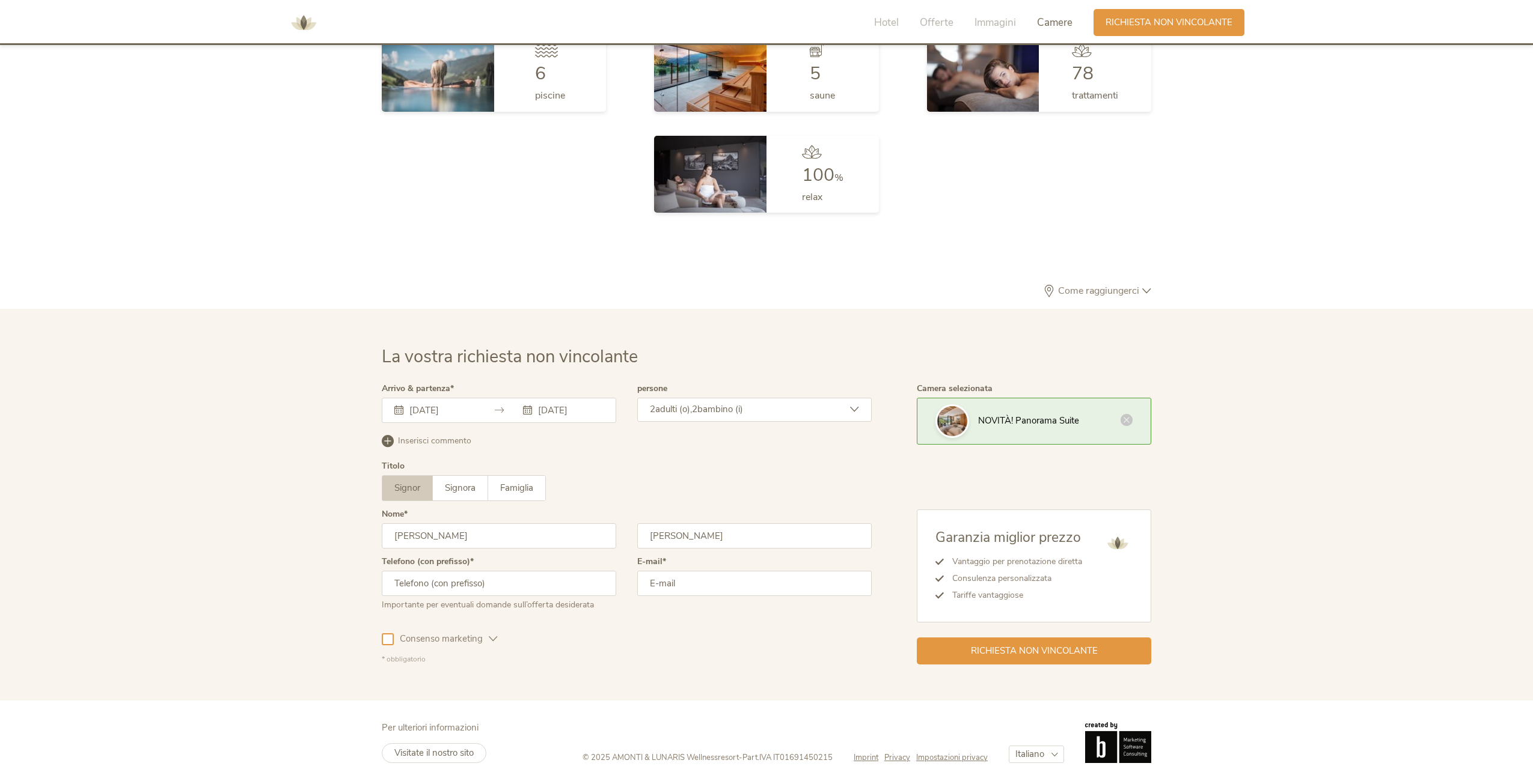
click at [514, 592] on input "text" at bounding box center [499, 584] width 234 height 26
type input "3454714972"
click at [705, 581] on input "email" at bounding box center [754, 584] width 234 height 26
type input "enrico.cinquegrana@empired.it"
click at [384, 638] on div at bounding box center [387, 639] width 12 height 12
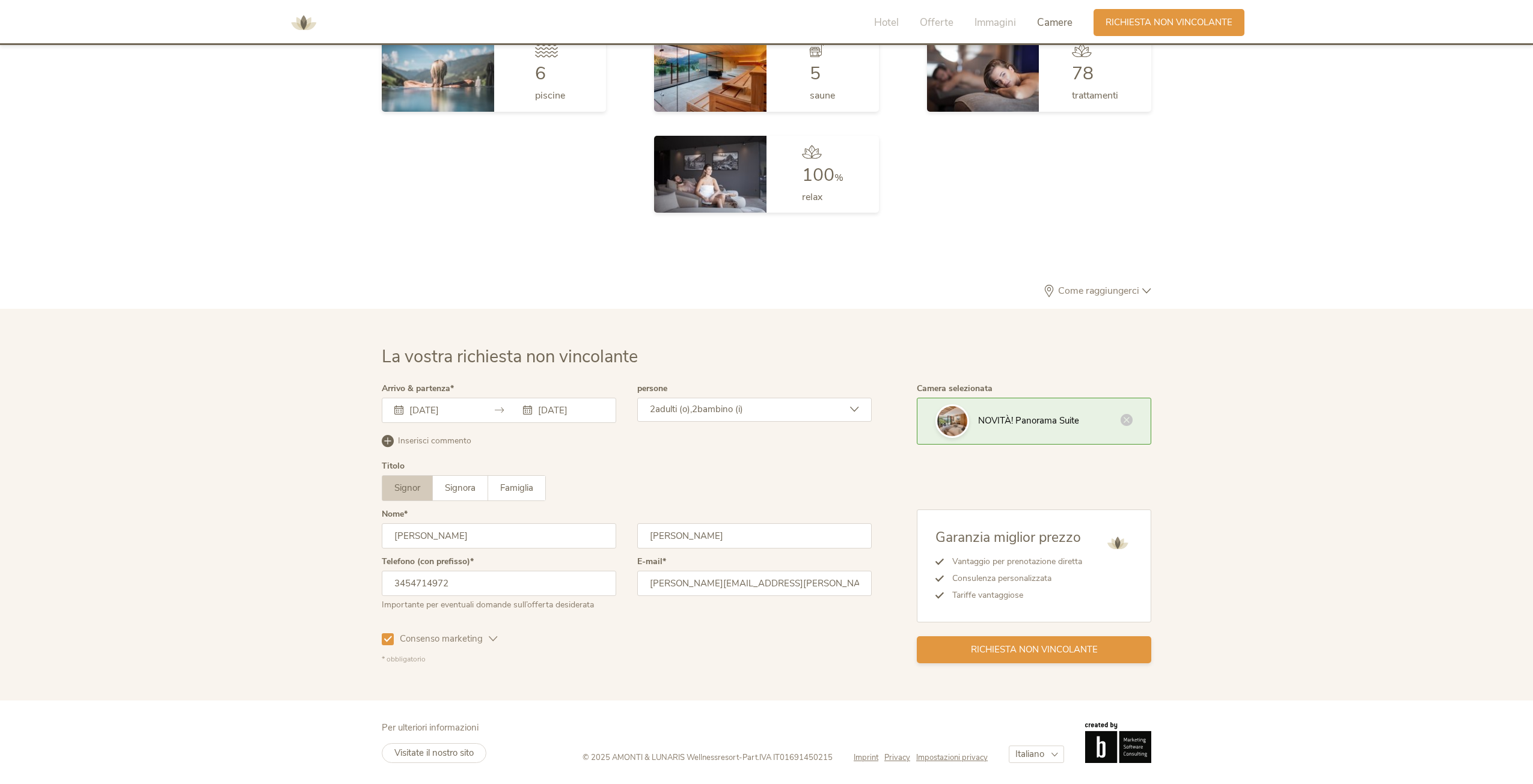
click at [1025, 639] on div "Richiesta non vincolante" at bounding box center [1034, 650] width 234 height 27
